Goal: Browse casually

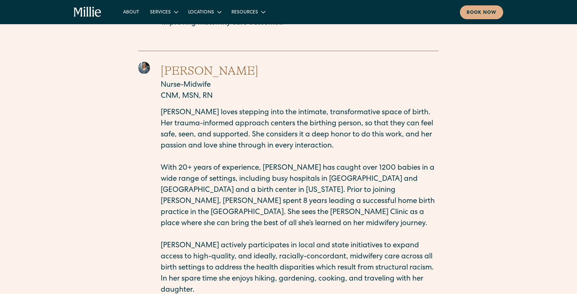
scroll to position [1108, 0]
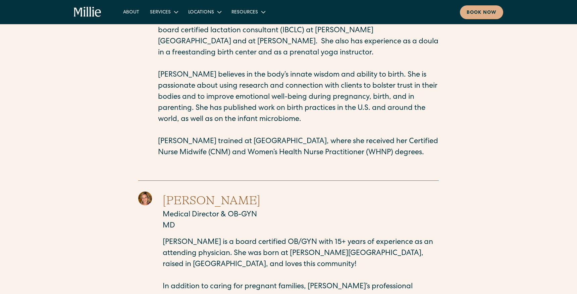
scroll to position [2154, 0]
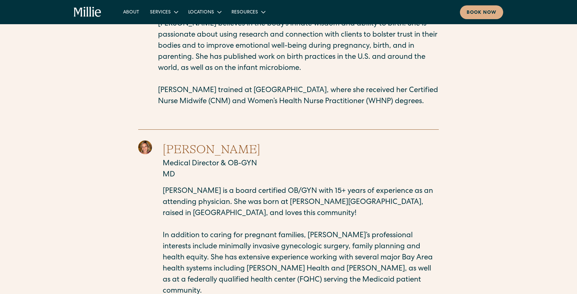
click at [79, 21] on div "About Services Maternity Gynecology Classes & Other Support Locations Berkeley …" at bounding box center [288, 12] width 577 height 24
click at [82, 13] on icon "home" at bounding box center [88, 12] width 28 height 11
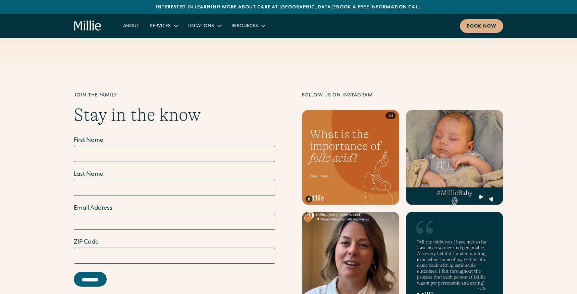
scroll to position [2721, 0]
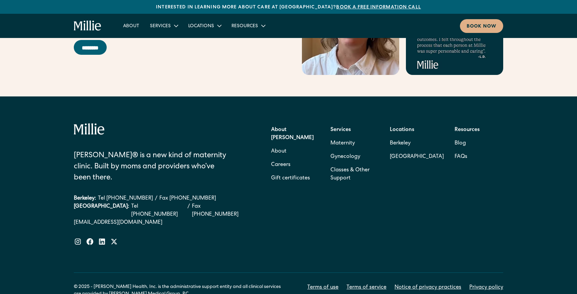
click at [208, 186] on div "Millie® is a new kind of maternity clinic. Built by moms and providers who’ve b…" at bounding box center [161, 184] width 174 height 122
